Goal: Task Accomplishment & Management: Manage account settings

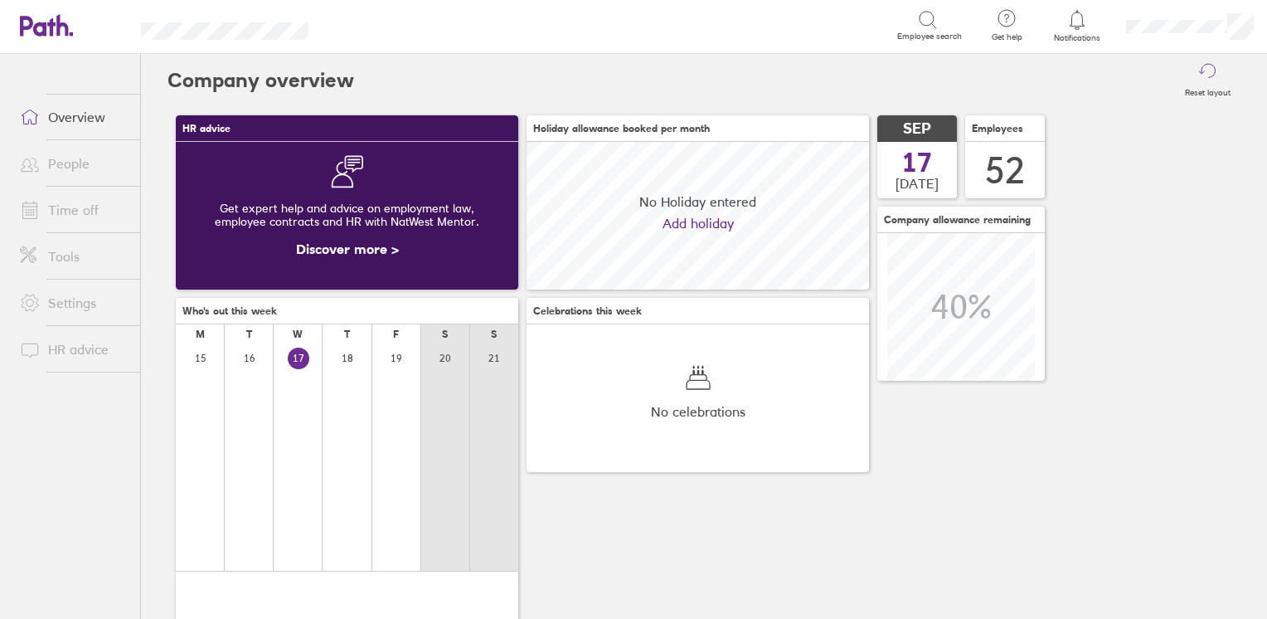
scroll to position [147, 342]
click at [66, 168] on link "People" at bounding box center [74, 163] width 134 height 33
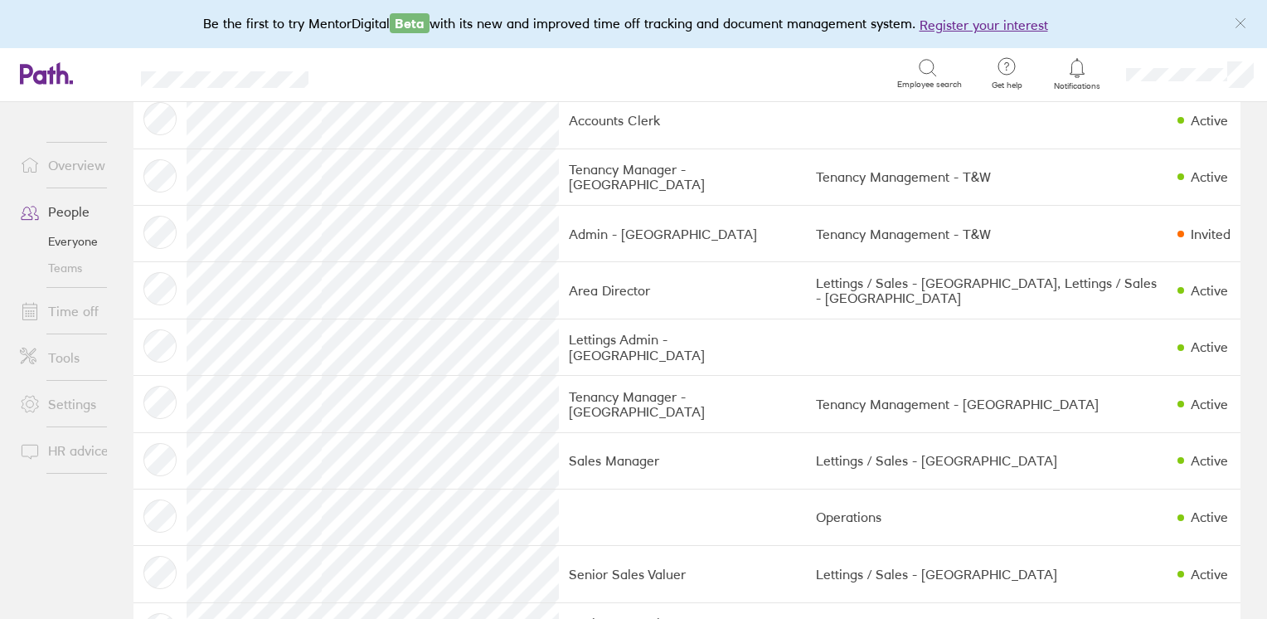
scroll to position [1655, 0]
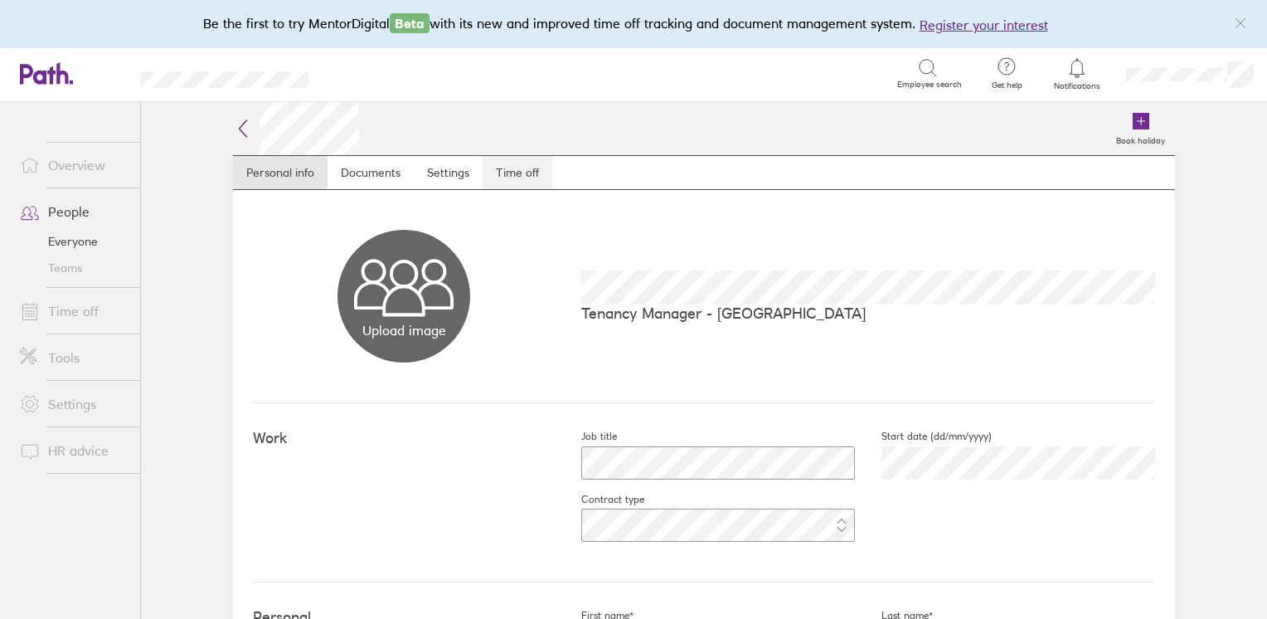
click at [516, 181] on link "Time off" at bounding box center [518, 172] width 70 height 33
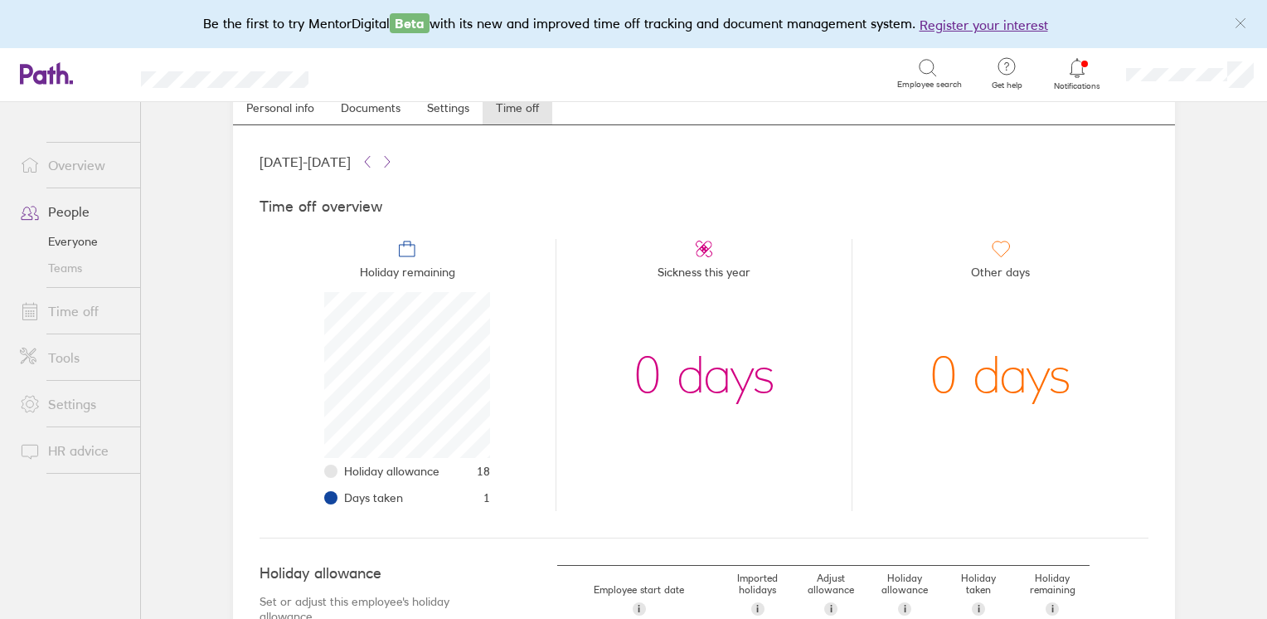
scroll to position [166, 0]
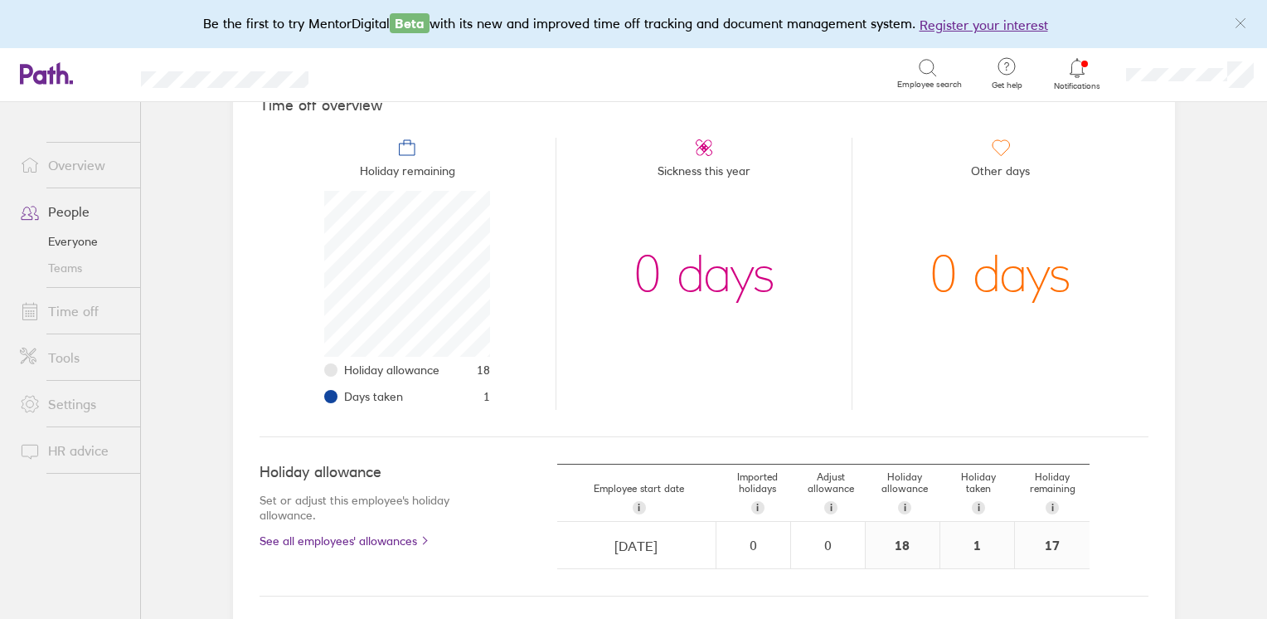
click at [63, 214] on link "People" at bounding box center [74, 211] width 134 height 33
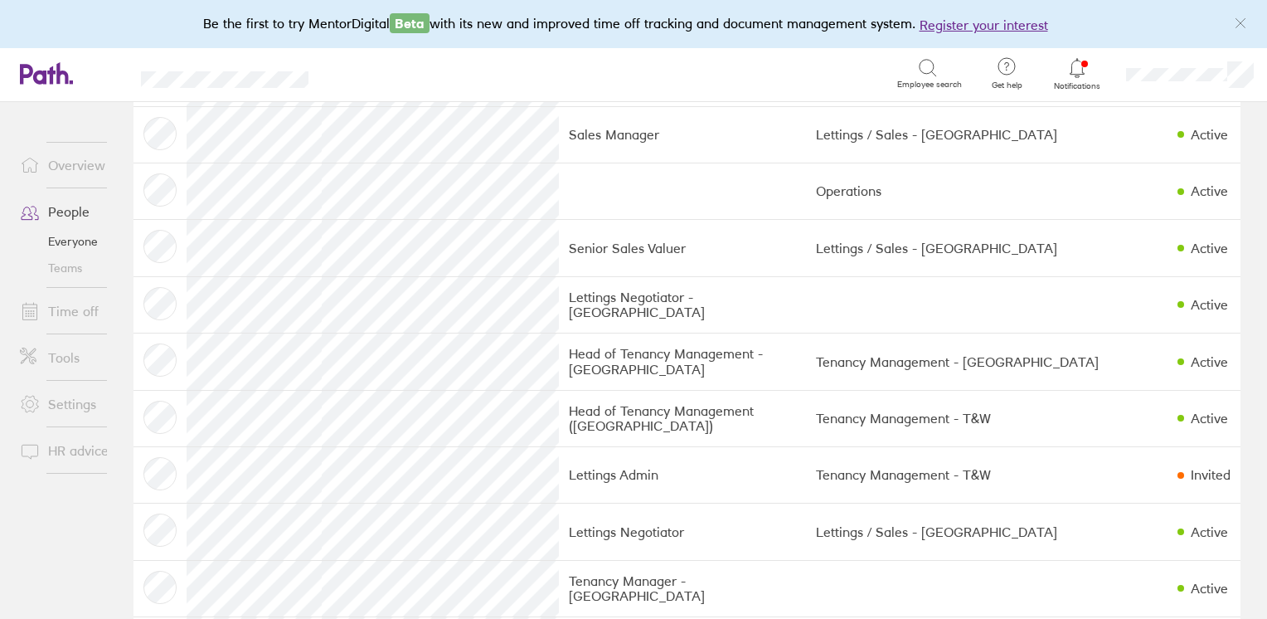
scroll to position [2070, 0]
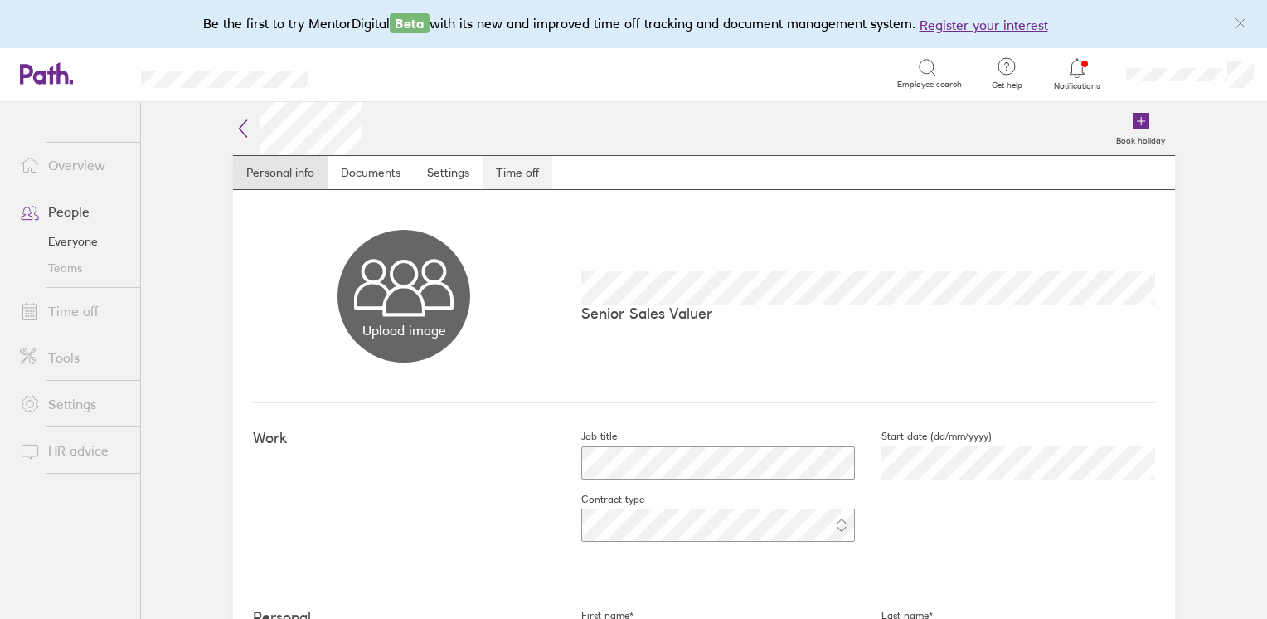
click at [510, 172] on link "Time off" at bounding box center [518, 172] width 70 height 33
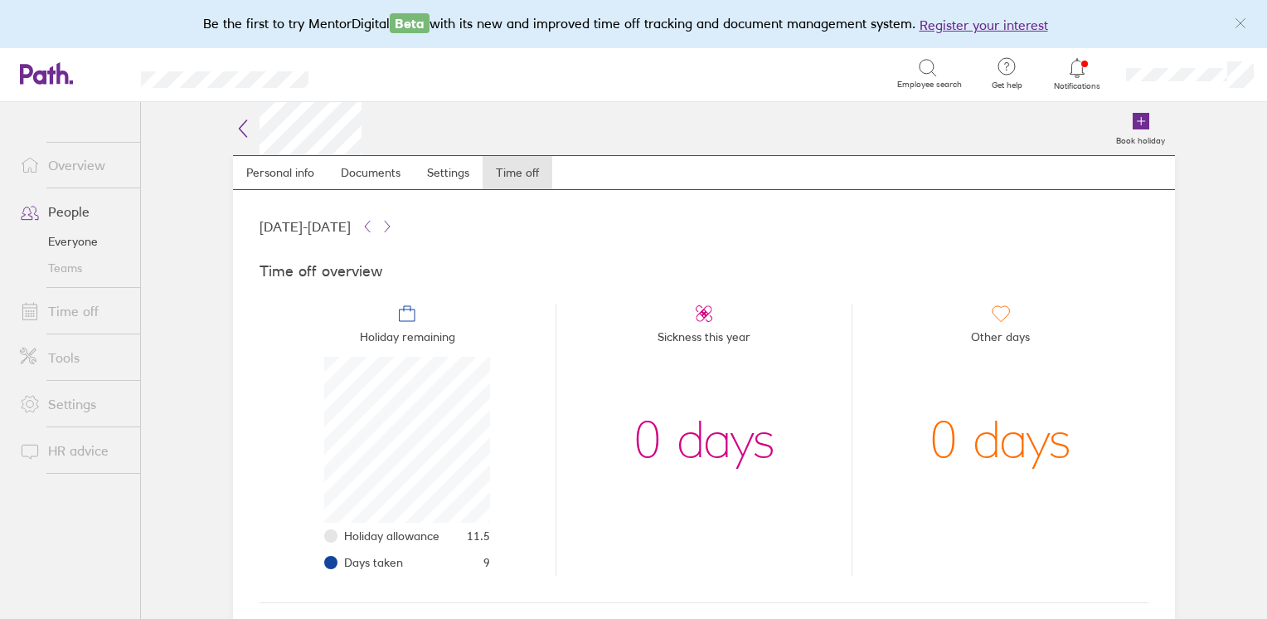
click at [86, 318] on link "Time off" at bounding box center [74, 310] width 134 height 33
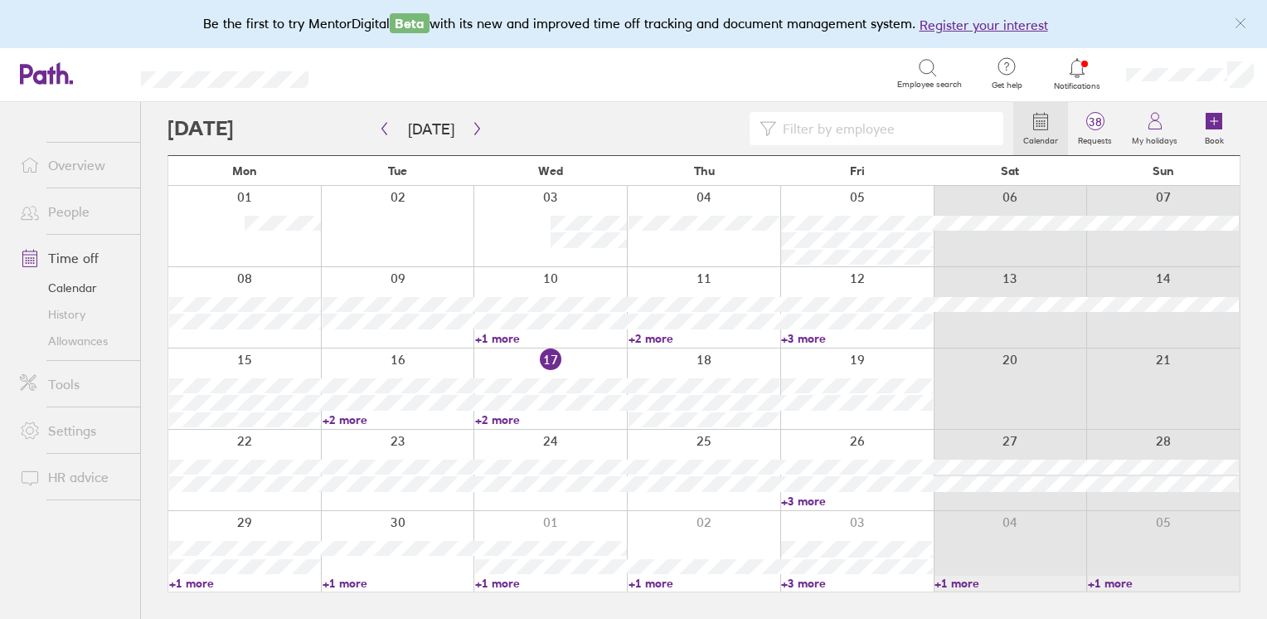
click at [829, 132] on input at bounding box center [884, 129] width 217 height 32
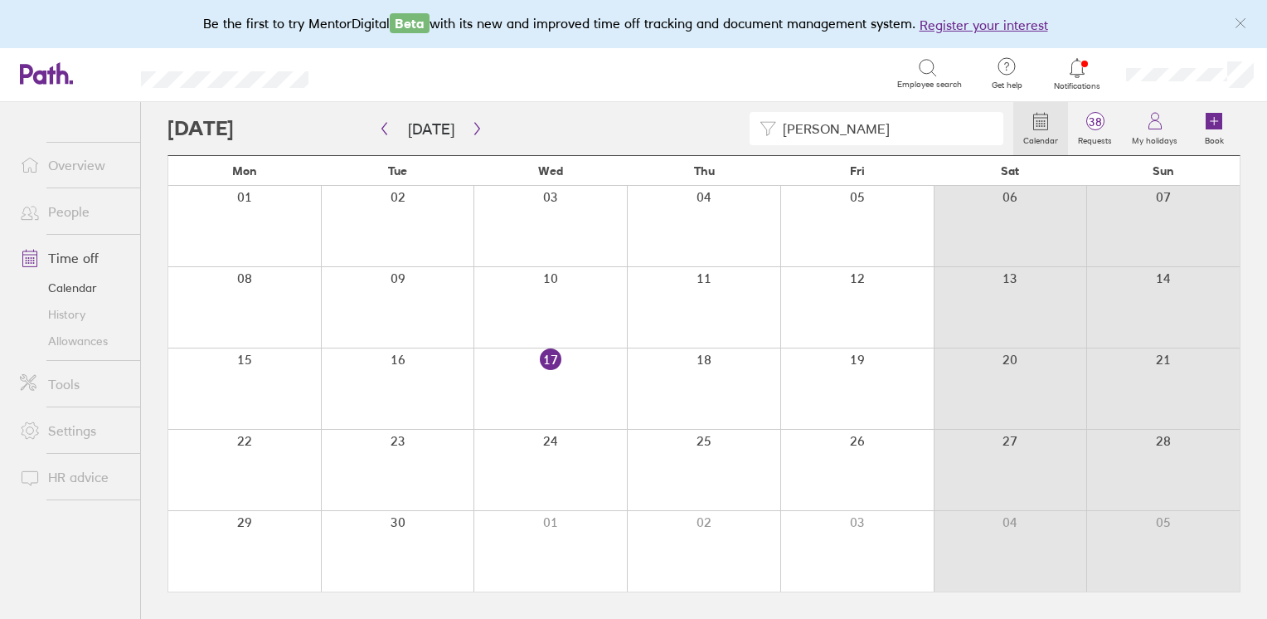
type input "[PERSON_NAME]"
click at [471, 130] on icon "button" at bounding box center [477, 128] width 12 height 13
click at [471, 127] on icon "button" at bounding box center [477, 128] width 12 height 13
click at [61, 198] on link "People" at bounding box center [74, 211] width 134 height 33
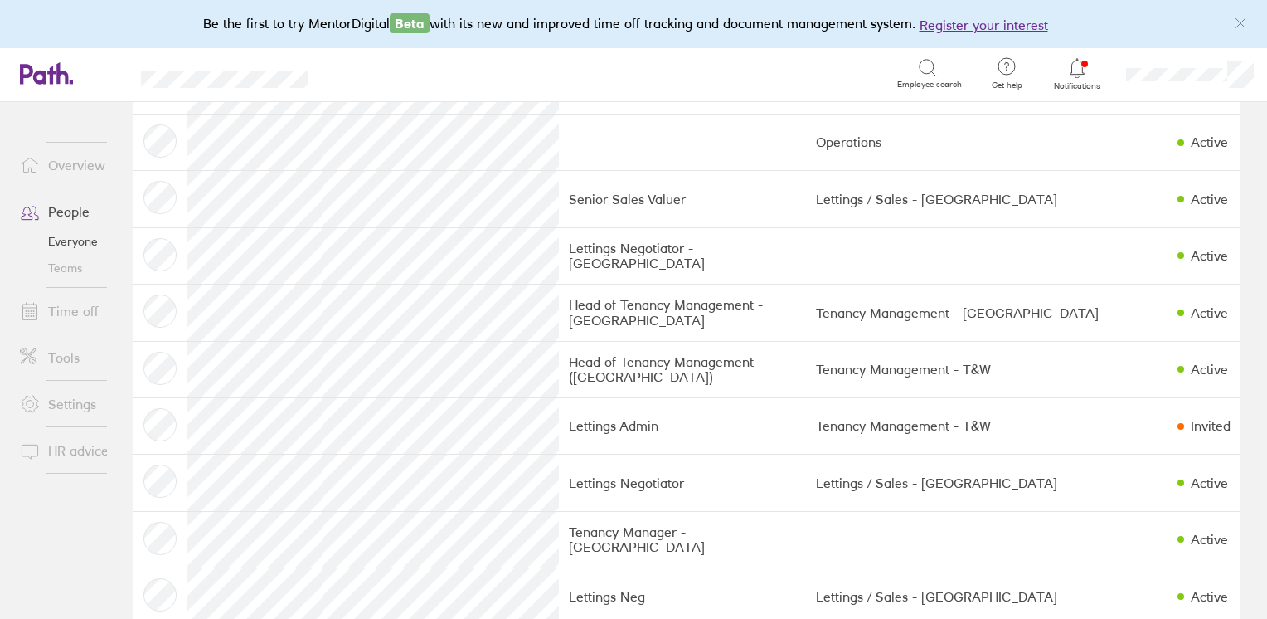
scroll to position [1988, 0]
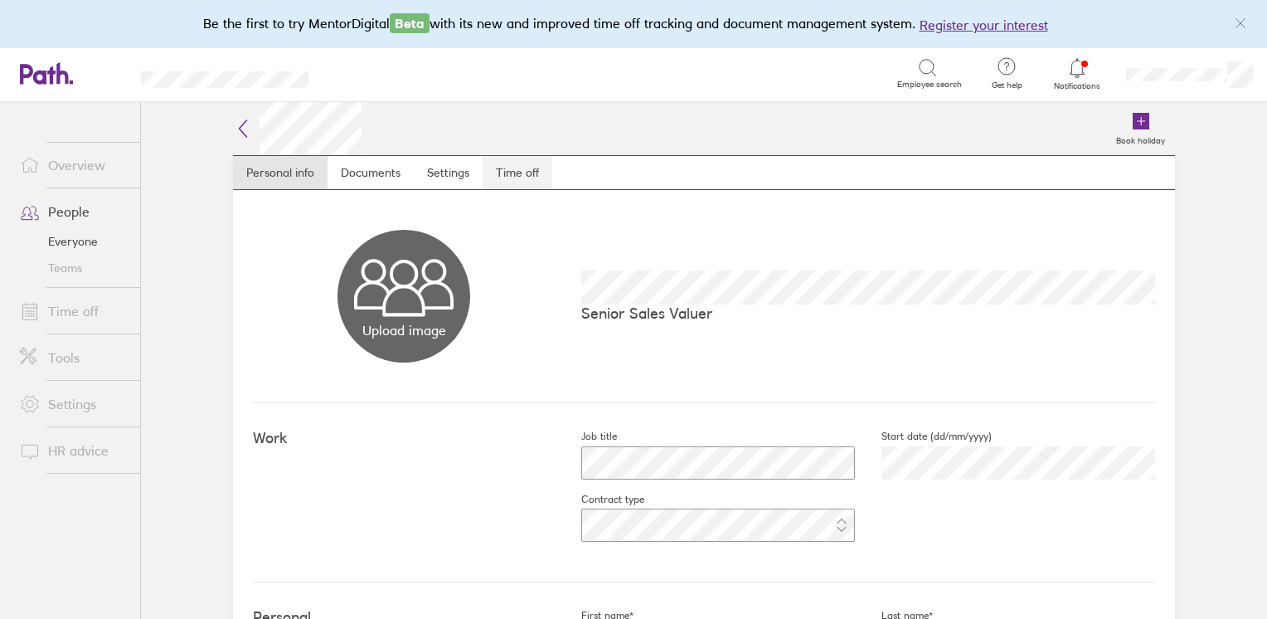
click at [501, 176] on link "Time off" at bounding box center [518, 172] width 70 height 33
